Goal: Transaction & Acquisition: Download file/media

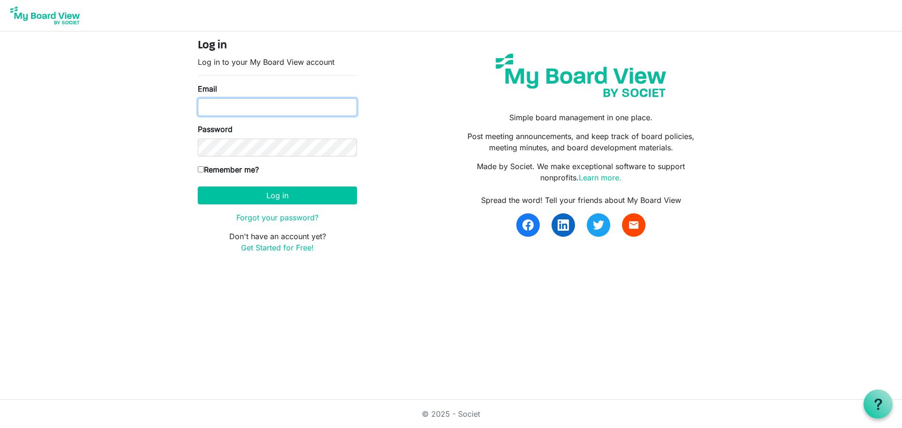
click at [207, 110] on input "Email" at bounding box center [277, 107] width 159 height 18
type input "[EMAIL_ADDRESS][DOMAIN_NAME]"
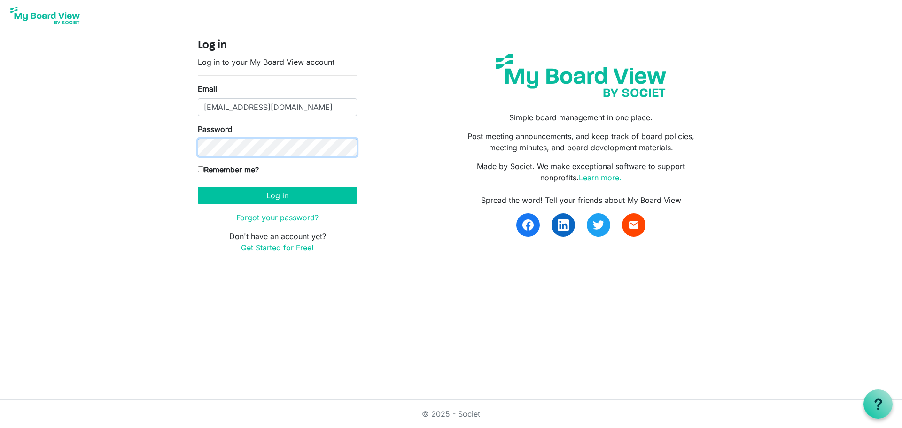
click at [198, 187] on button "Log in" at bounding box center [277, 196] width 159 height 18
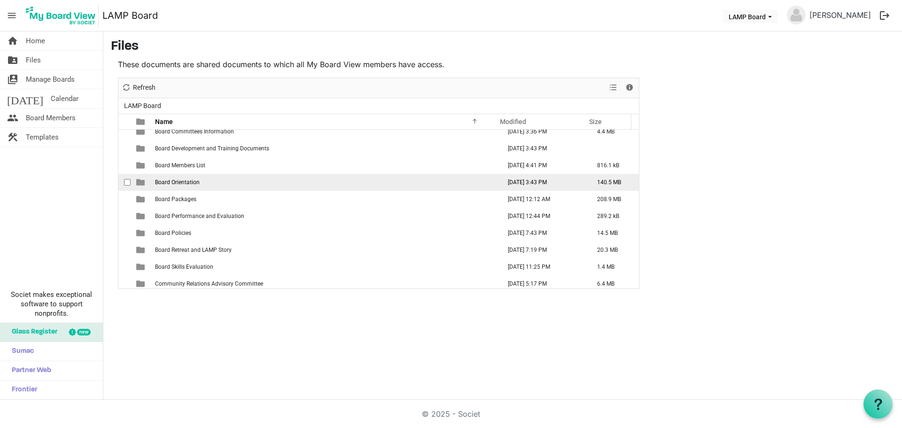
scroll to position [94, 0]
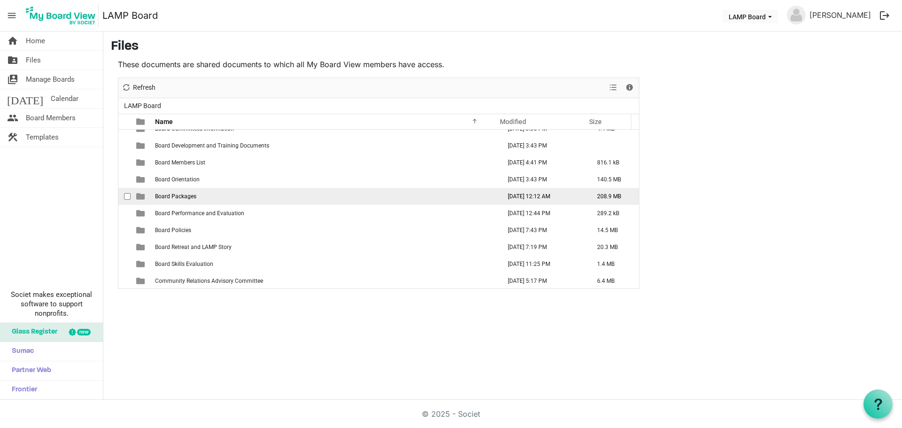
click at [188, 198] on span "Board Packages" at bounding box center [175, 196] width 41 height 7
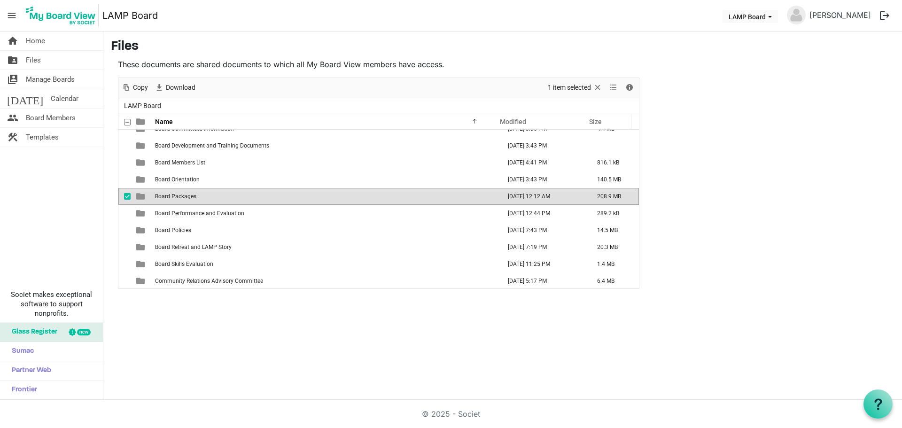
click at [140, 195] on span "is template cell column header type" at bounding box center [140, 196] width 8 height 8
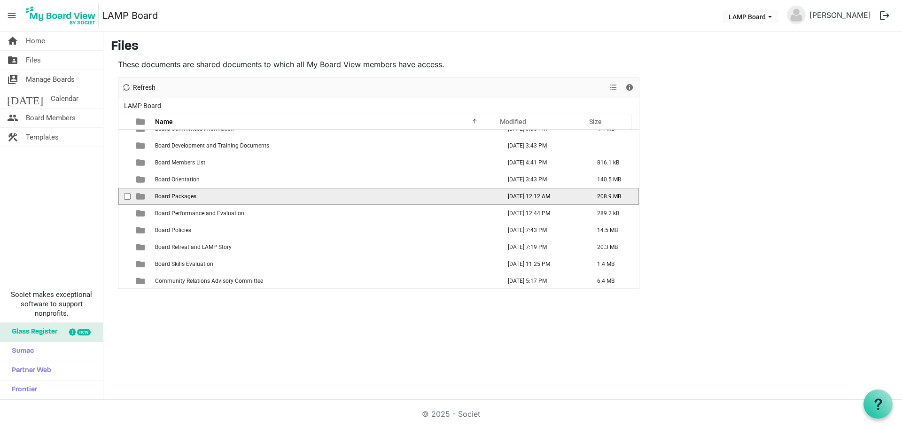
click at [140, 195] on span "is template cell column header type" at bounding box center [140, 196] width 8 height 8
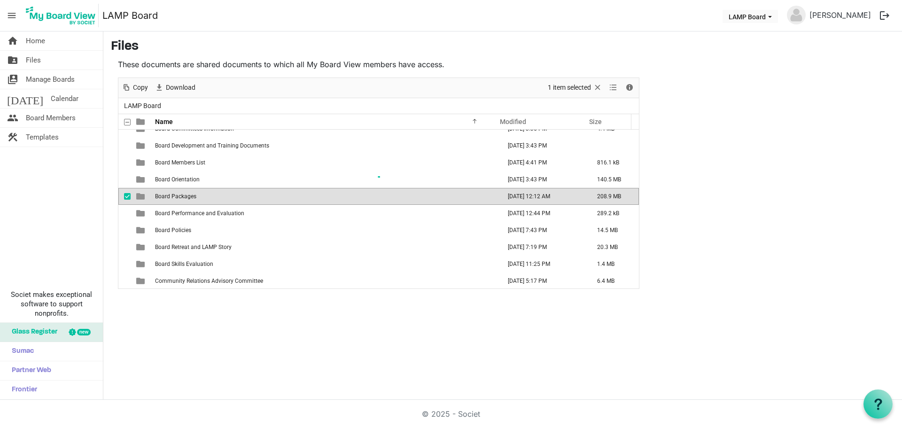
scroll to position [0, 0]
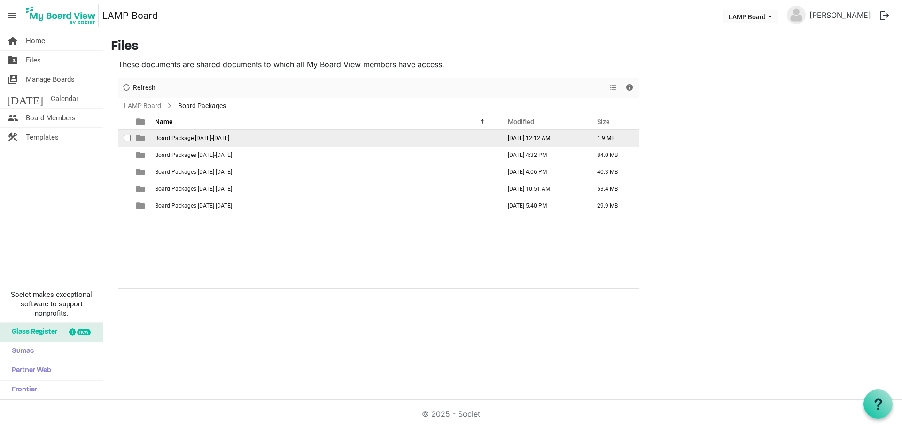
click at [221, 136] on span "Board Package 2025-2026" at bounding box center [192, 138] width 74 height 7
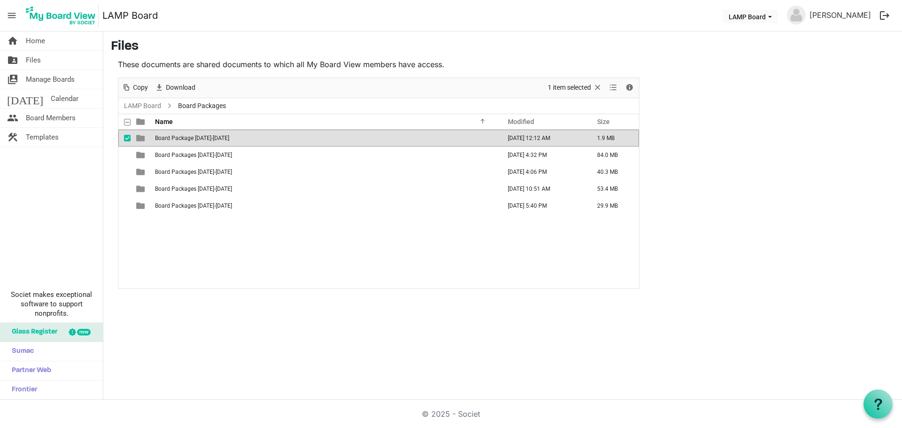
click at [221, 136] on span "Board Package 2025-2026" at bounding box center [192, 138] width 74 height 7
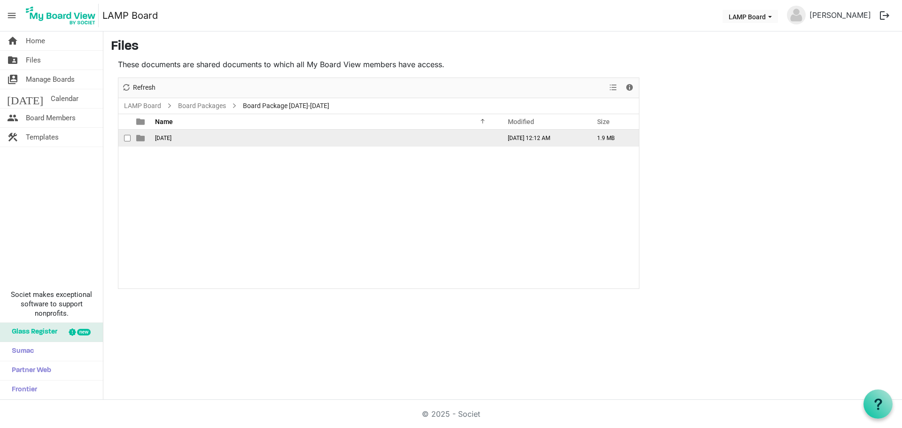
click at [172, 139] on span "October 2025" at bounding box center [163, 138] width 16 height 7
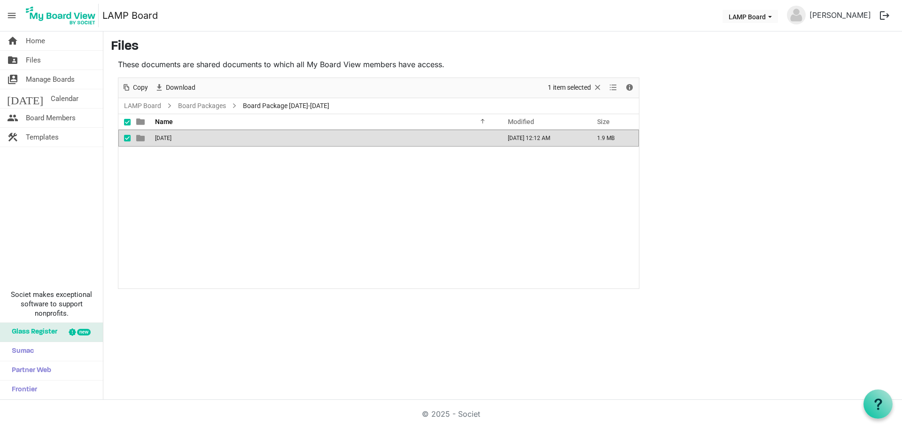
click at [172, 139] on span "October 2025" at bounding box center [163, 138] width 16 height 7
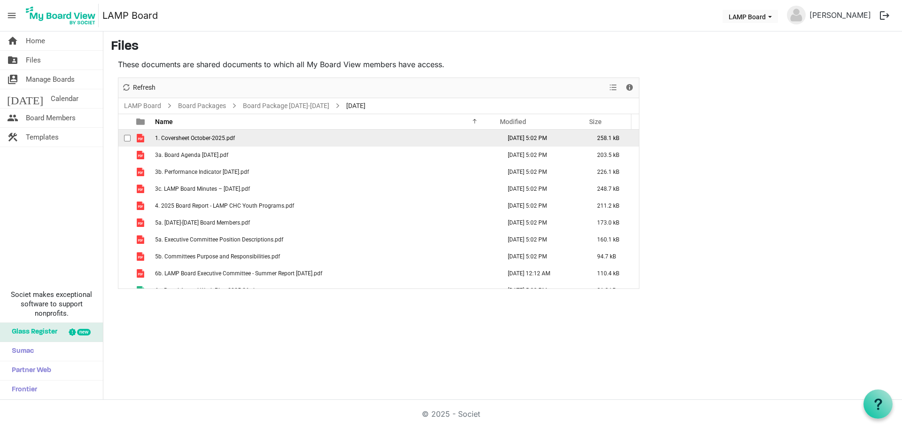
click at [125, 138] on span "checkbox" at bounding box center [127, 138] width 7 height 7
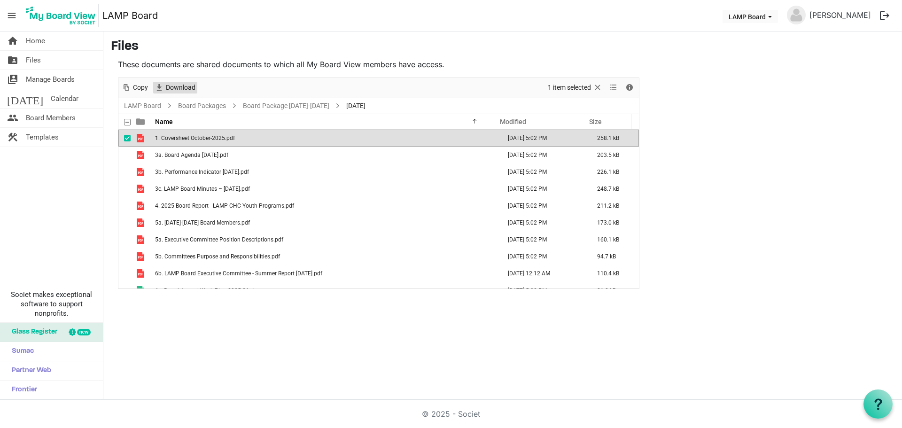
click at [166, 86] on span "Download" at bounding box center [180, 88] width 31 height 12
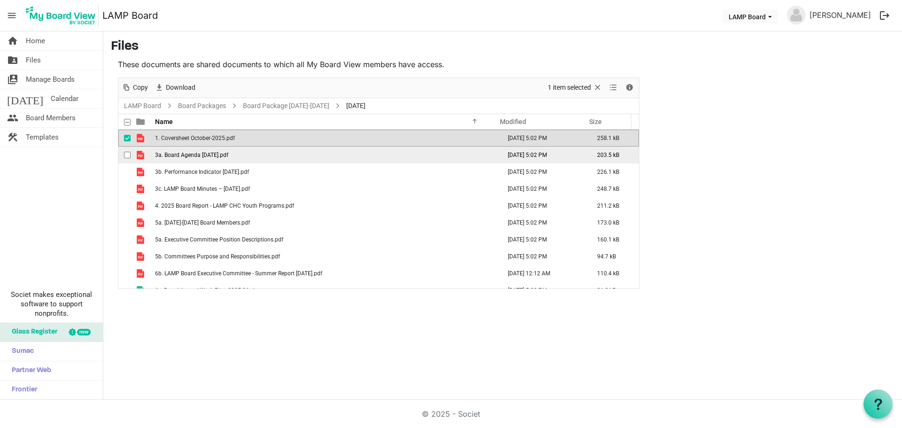
drag, startPoint x: 125, startPoint y: 155, endPoint x: 128, endPoint y: 147, distance: 8.3
click at [125, 155] on span "checkbox" at bounding box center [127, 155] width 7 height 7
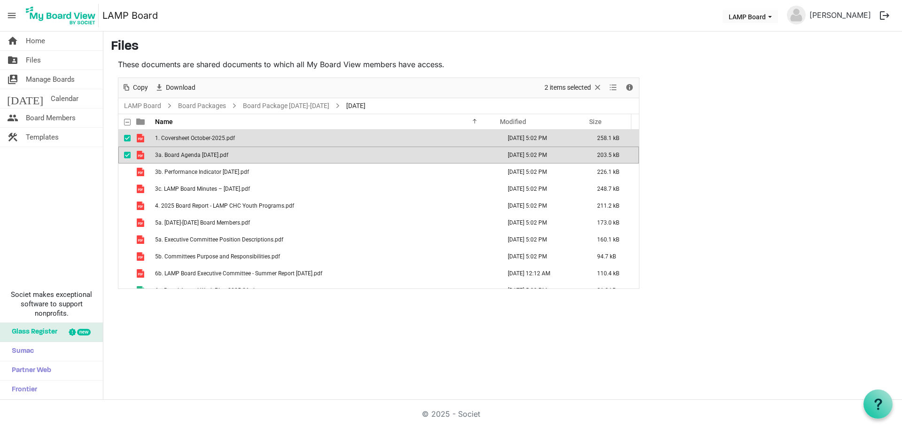
click at [129, 138] on span "checkbox" at bounding box center [127, 138] width 7 height 7
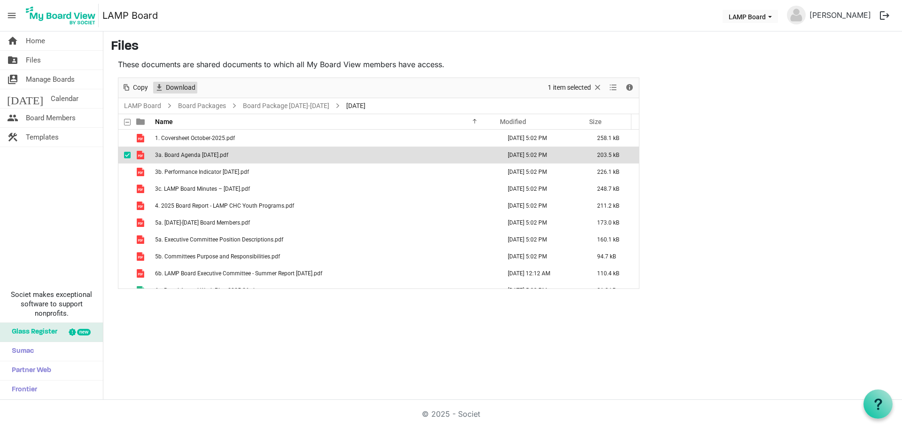
click at [176, 91] on span "Download" at bounding box center [180, 88] width 31 height 12
click at [127, 154] on span "checkbox" at bounding box center [127, 155] width 7 height 7
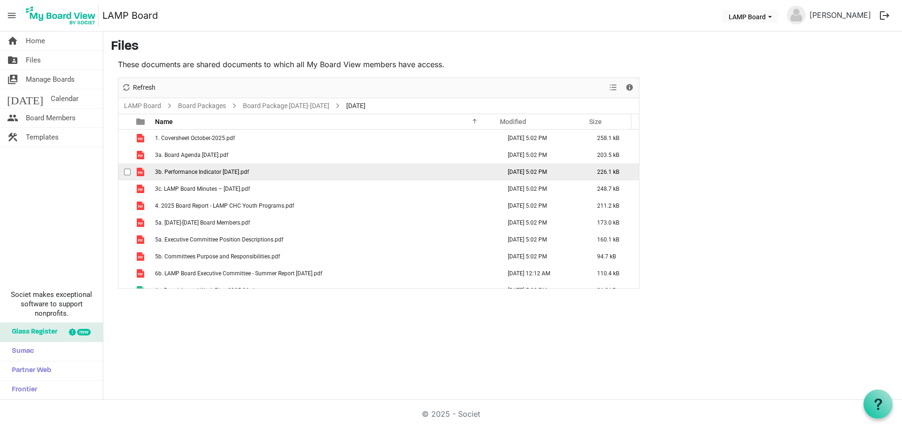
click at [126, 170] on span "checkbox" at bounding box center [127, 172] width 7 height 7
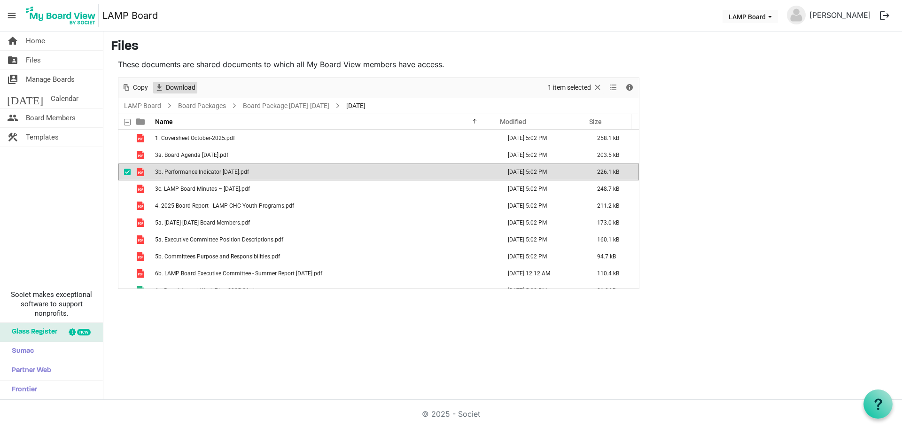
click at [181, 86] on span "Download" at bounding box center [180, 88] width 31 height 12
click at [127, 172] on span "checkbox" at bounding box center [127, 172] width 7 height 7
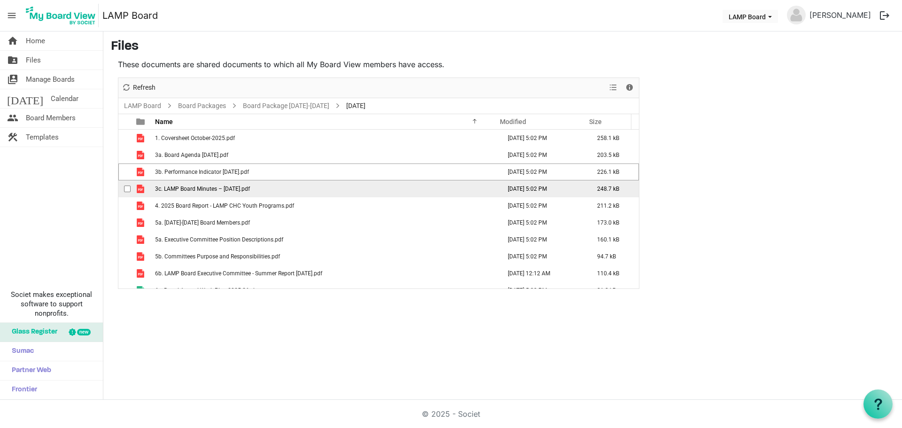
click at [127, 187] on span "checkbox" at bounding box center [127, 189] width 7 height 7
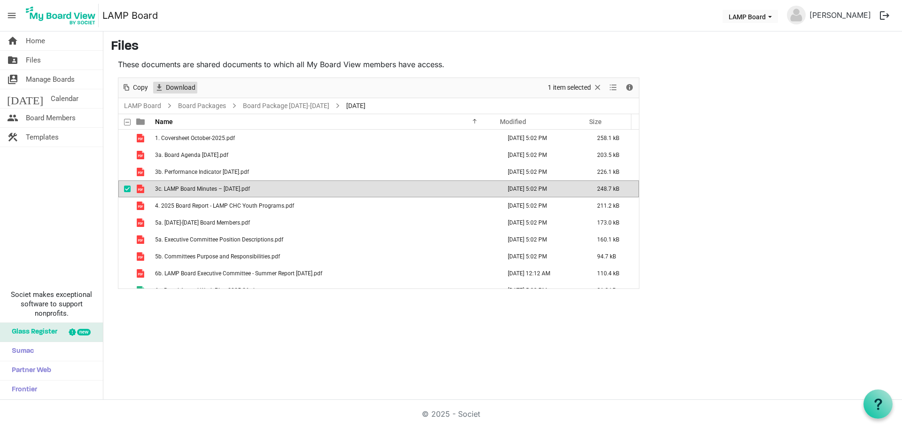
click at [185, 89] on span "Download" at bounding box center [180, 88] width 31 height 12
click at [129, 188] on span "checkbox" at bounding box center [127, 189] width 7 height 7
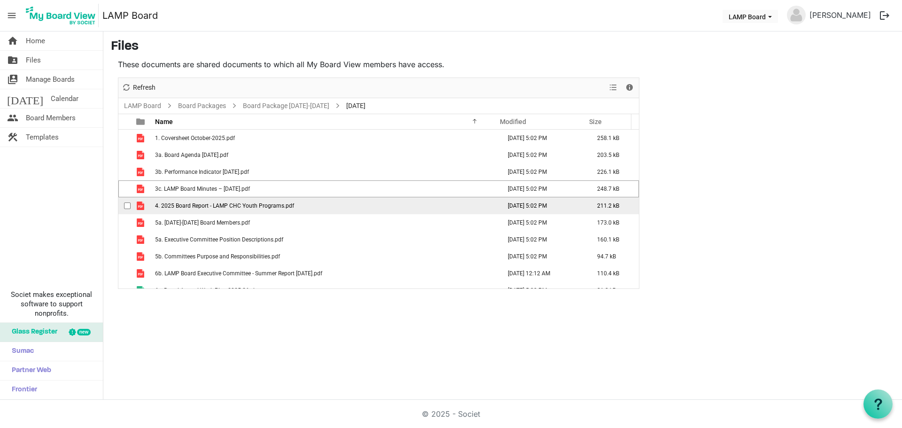
click at [127, 204] on span "checkbox" at bounding box center [127, 206] width 7 height 7
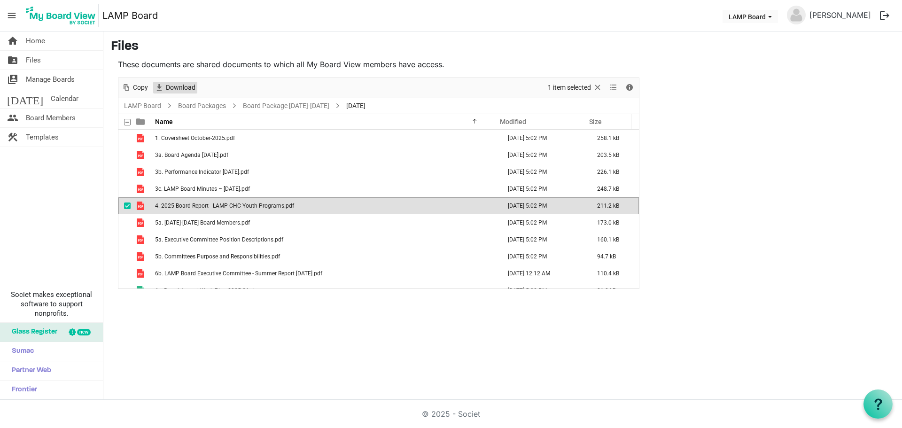
click at [177, 86] on span "Download" at bounding box center [180, 88] width 31 height 12
click at [127, 206] on span "checkbox" at bounding box center [127, 206] width 7 height 7
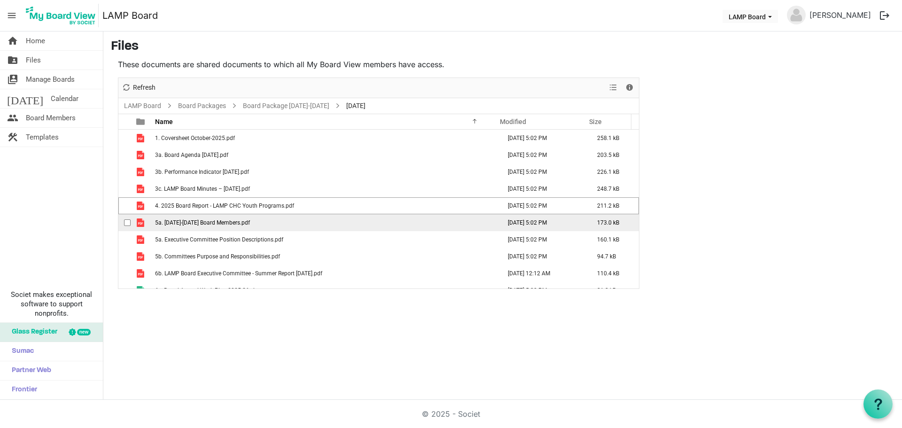
click at [124, 224] on td "checkbox" at bounding box center [124, 222] width 12 height 17
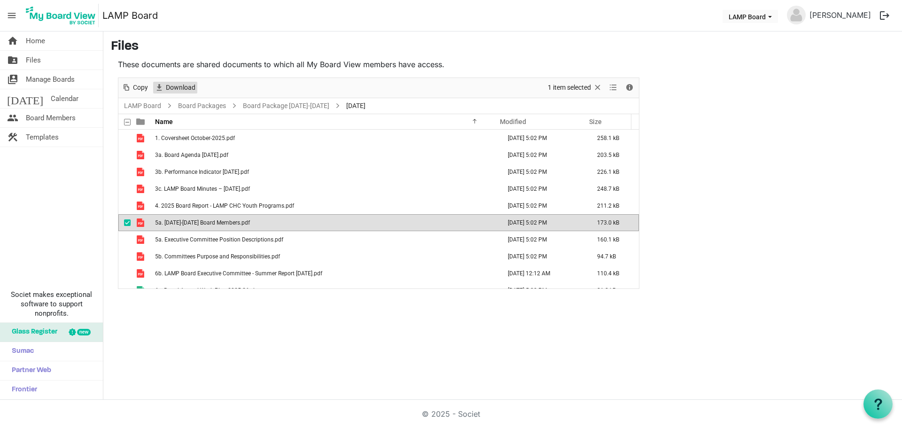
click at [165, 86] on span "Download" at bounding box center [180, 88] width 31 height 12
click at [127, 222] on span "checkbox" at bounding box center [127, 222] width 7 height 7
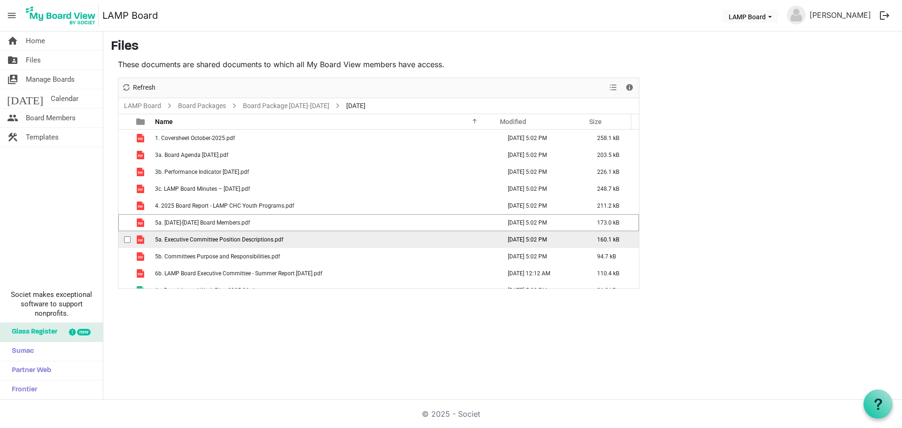
click at [125, 237] on span "checkbox" at bounding box center [127, 239] width 7 height 7
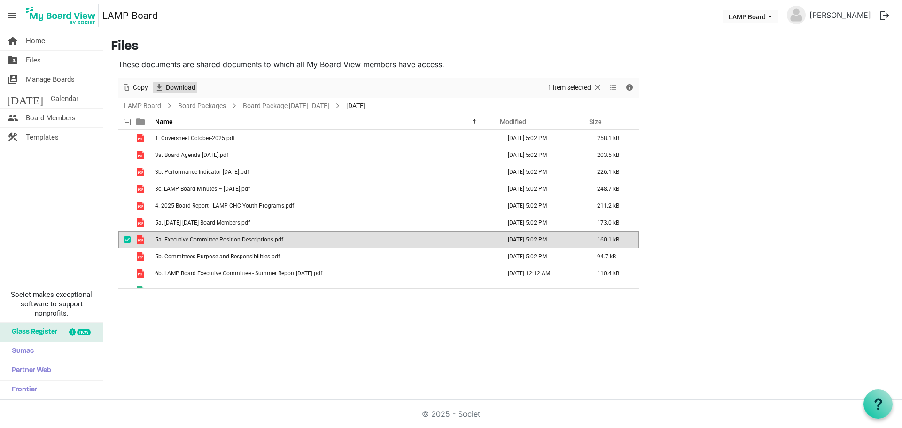
click at [191, 88] on span "Download" at bounding box center [180, 88] width 31 height 12
click at [127, 241] on span "checkbox" at bounding box center [127, 239] width 7 height 7
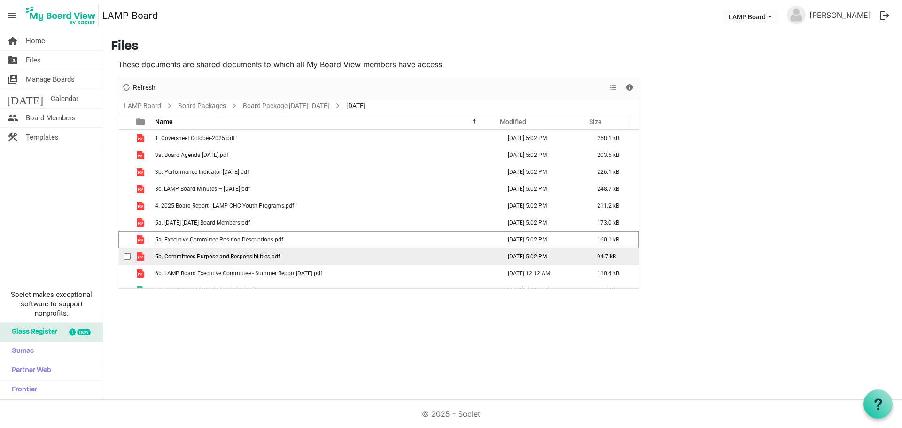
click at [125, 254] on span "checkbox" at bounding box center [127, 256] width 7 height 7
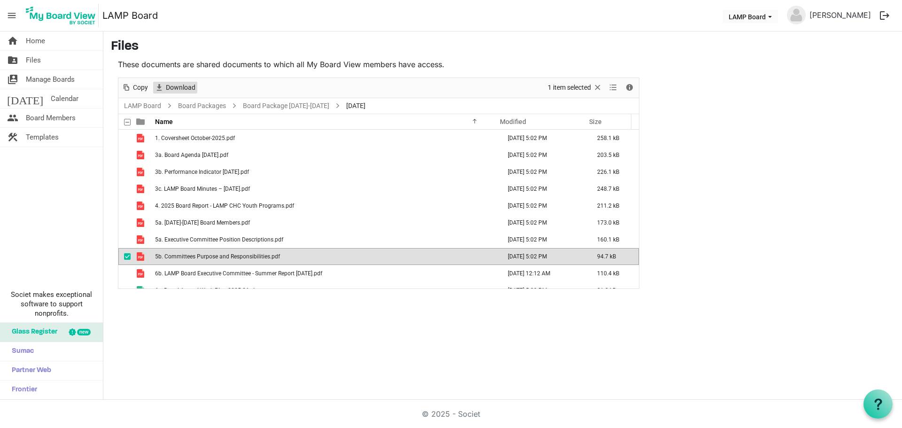
click at [191, 91] on span "Download" at bounding box center [180, 88] width 31 height 12
click at [126, 257] on span "checkbox" at bounding box center [127, 256] width 7 height 7
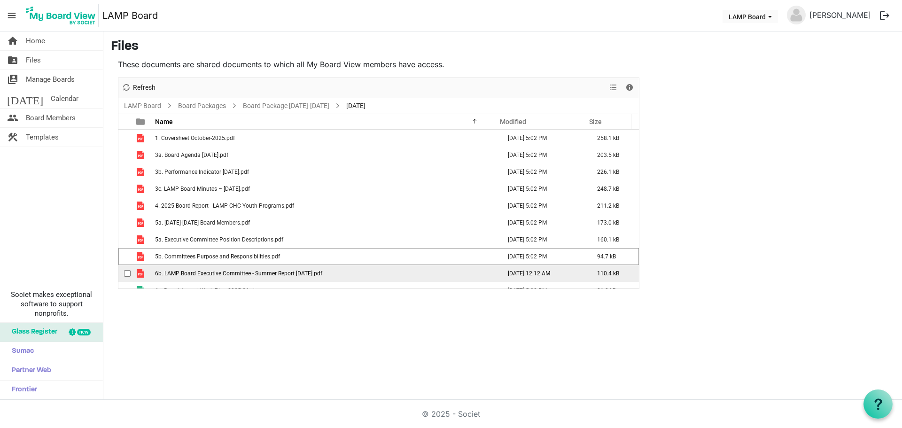
click at [127, 274] on span "checkbox" at bounding box center [127, 273] width 7 height 7
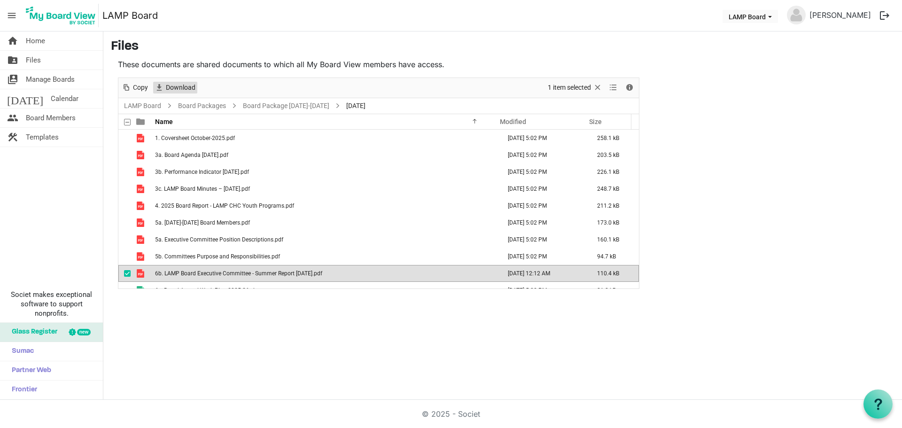
click at [193, 87] on span "Download" at bounding box center [180, 88] width 31 height 12
click at [128, 273] on span "checkbox" at bounding box center [127, 273] width 7 height 7
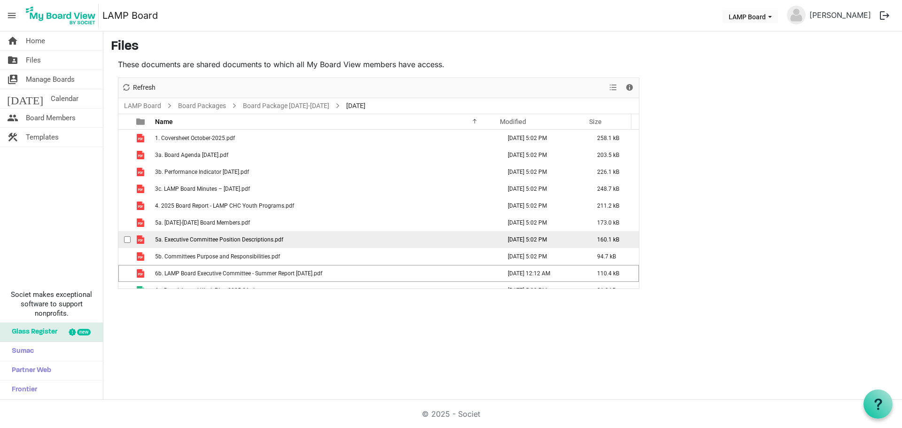
scroll to position [27, 0]
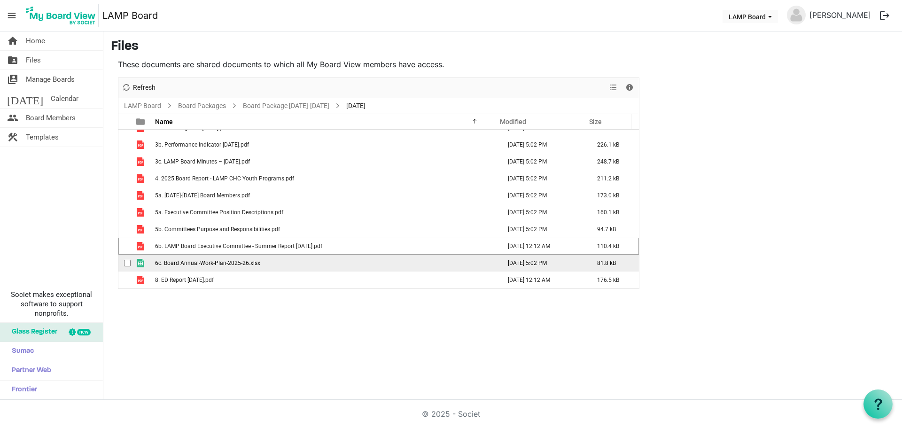
click at [131, 262] on div "checkbox" at bounding box center [129, 262] width 11 height 9
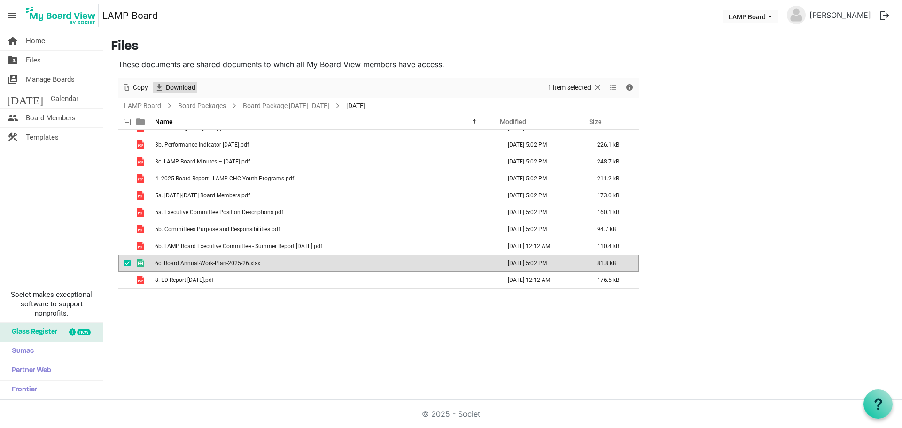
click at [186, 89] on span "Download" at bounding box center [180, 88] width 31 height 12
click at [126, 262] on span "checkbox" at bounding box center [127, 263] width 7 height 7
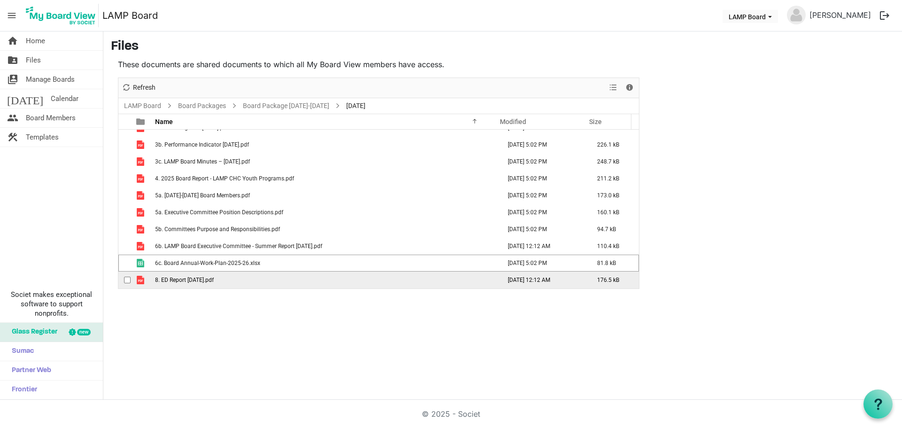
click at [126, 278] on span "checkbox" at bounding box center [127, 280] width 7 height 7
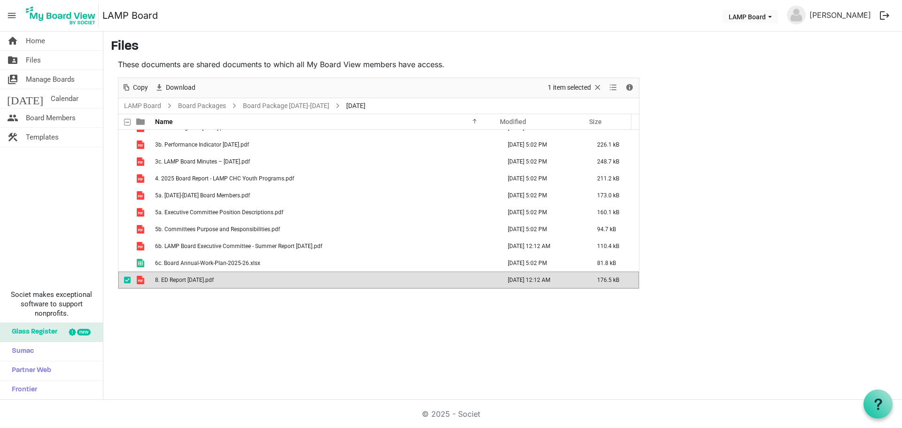
click at [178, 81] on div "Download" at bounding box center [174, 88] width 47 height 20
